Goal: Task Accomplishment & Management: Manage account settings

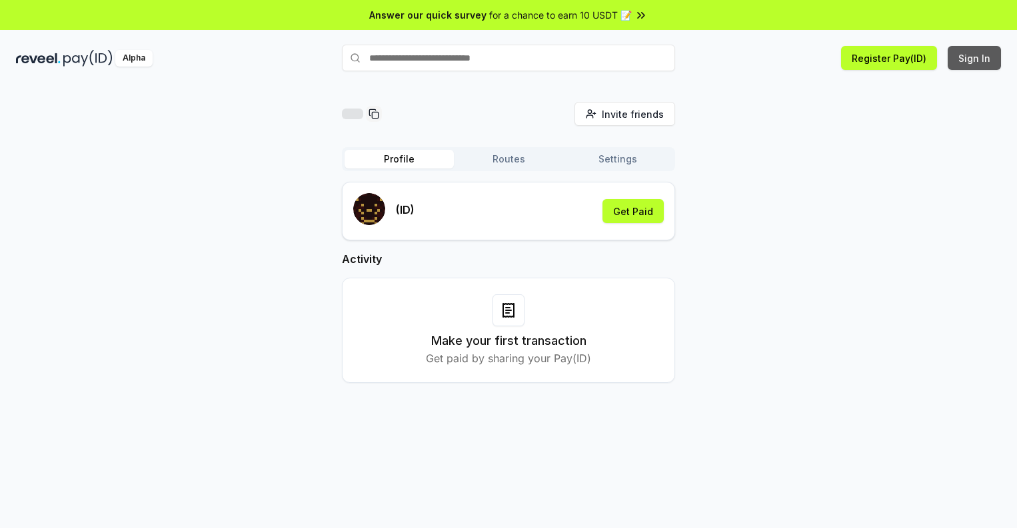
click at [975, 58] on button "Sign In" at bounding box center [974, 58] width 53 height 24
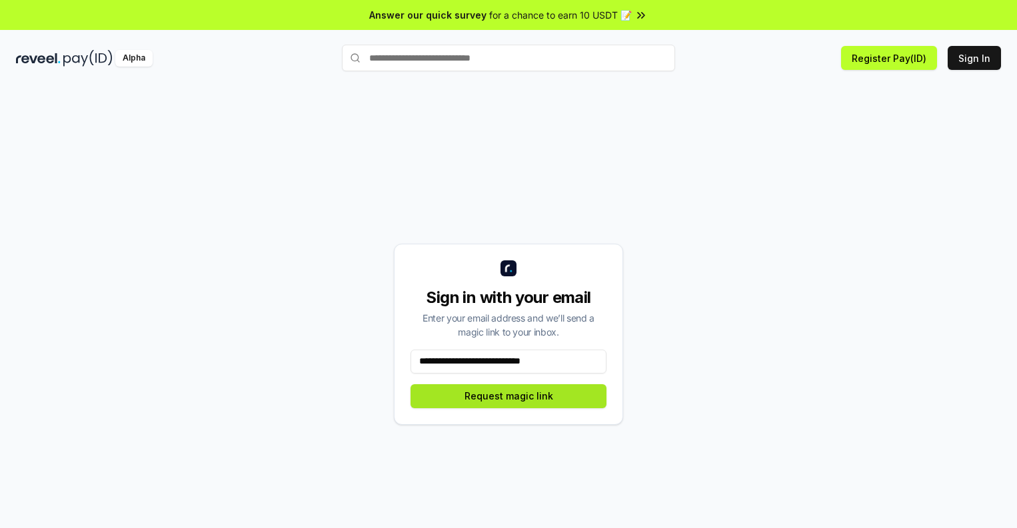
type input "**********"
click at [508, 396] on button "Request magic link" at bounding box center [508, 396] width 196 height 24
